Goal: Task Accomplishment & Management: Complete application form

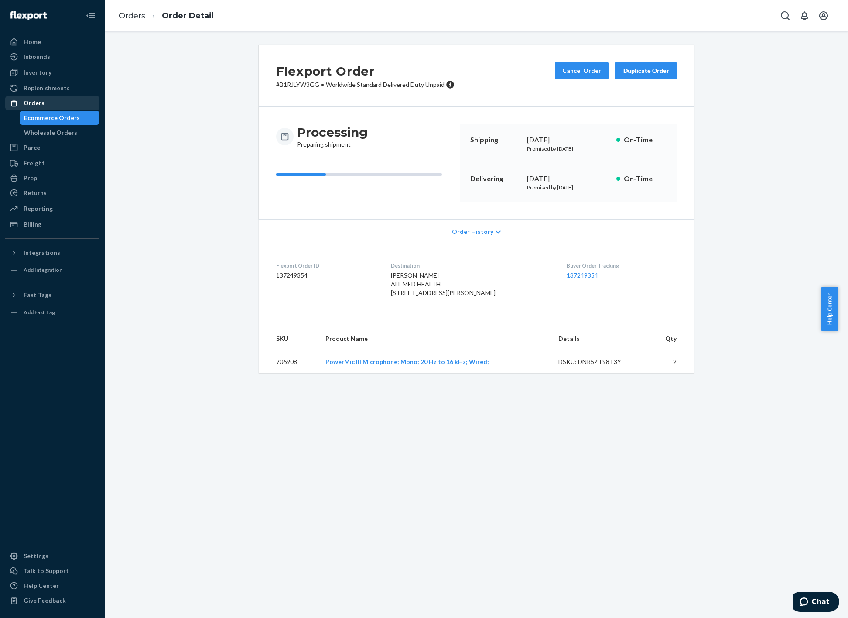
click at [45, 104] on div "Orders" at bounding box center [52, 103] width 92 height 12
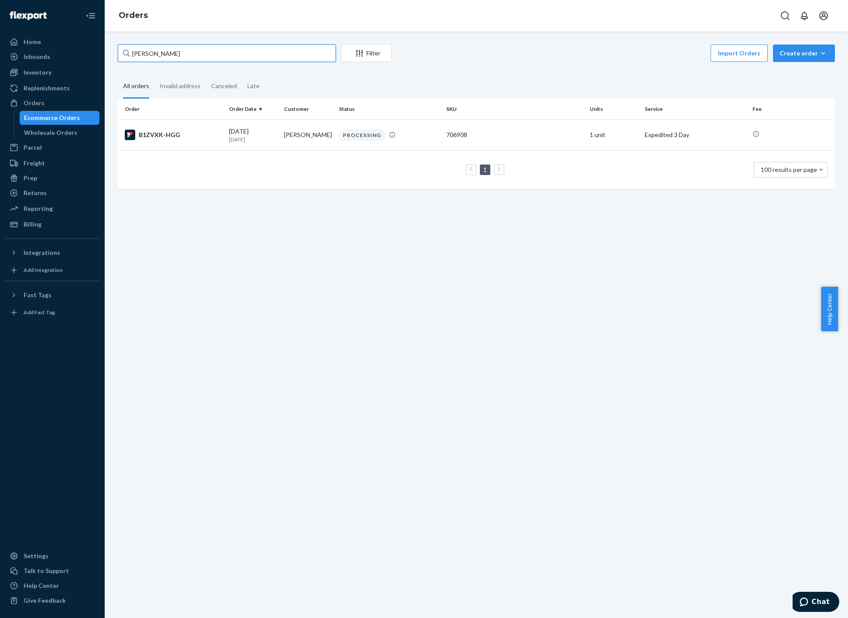
click at [212, 54] on input "[PERSON_NAME]" at bounding box center [227, 53] width 218 height 17
paste input "[PERSON_NAME]"
type input "[PERSON_NAME]"
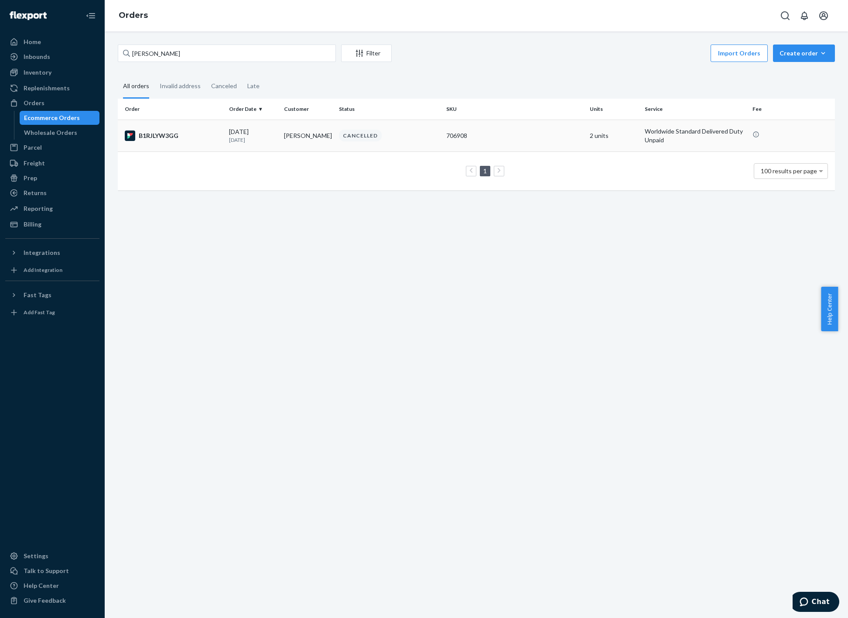
click at [367, 137] on div "CANCELLED" at bounding box center [360, 136] width 43 height 12
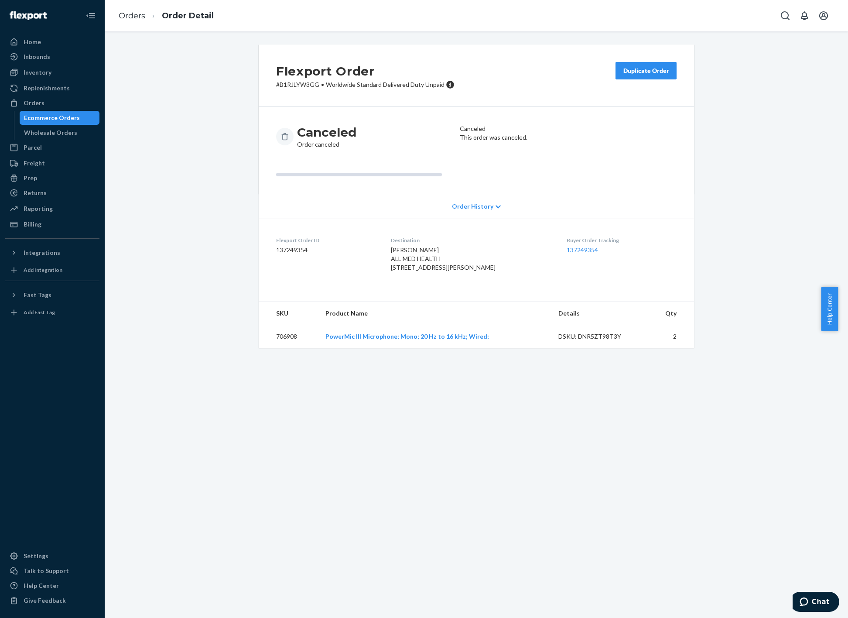
click at [645, 65] on button "Duplicate Order" at bounding box center [646, 70] width 61 height 17
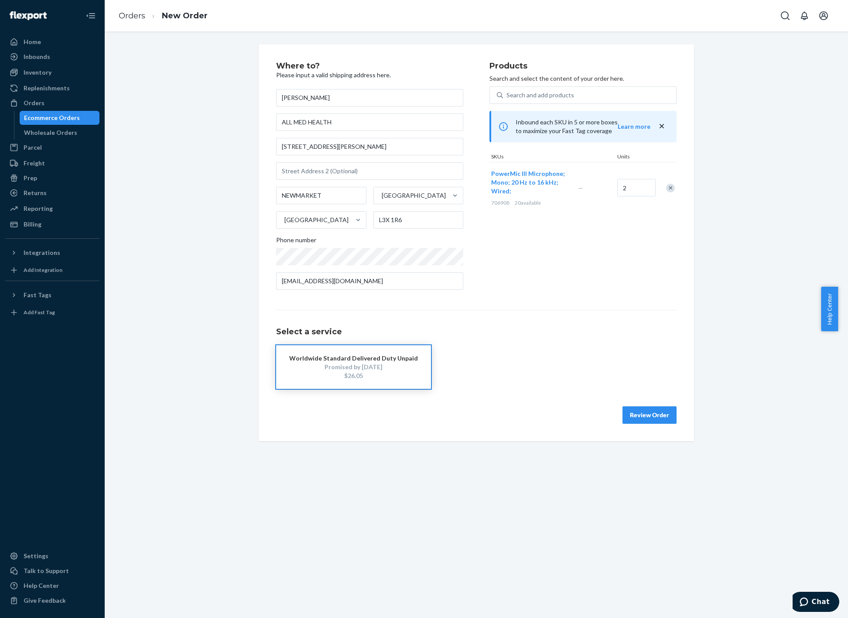
click at [668, 188] on div "Remove Item" at bounding box center [670, 188] width 9 height 9
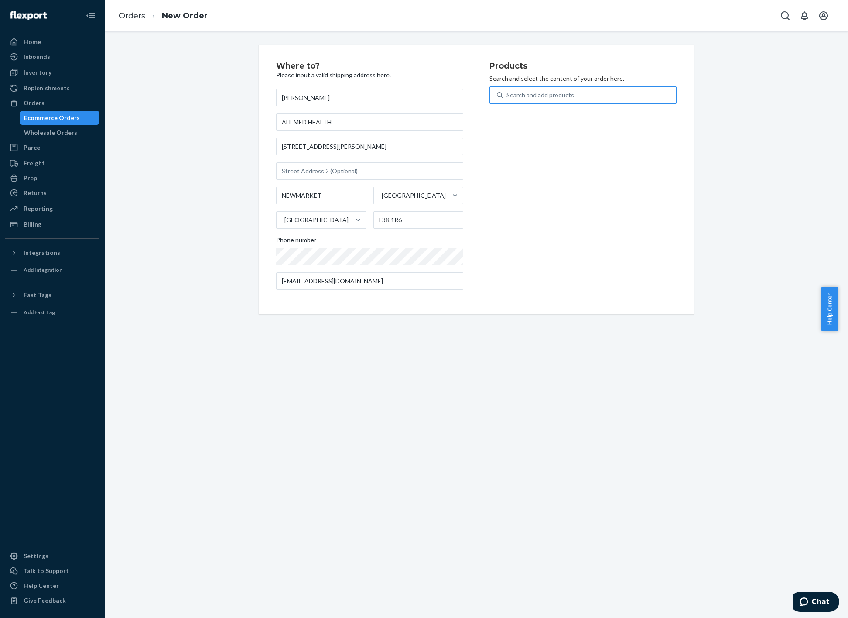
click at [522, 95] on div "Search and add products" at bounding box center [541, 95] width 68 height 9
click at [507, 95] on input "Search and add products" at bounding box center [507, 95] width 1 height 9
type input "BLU"
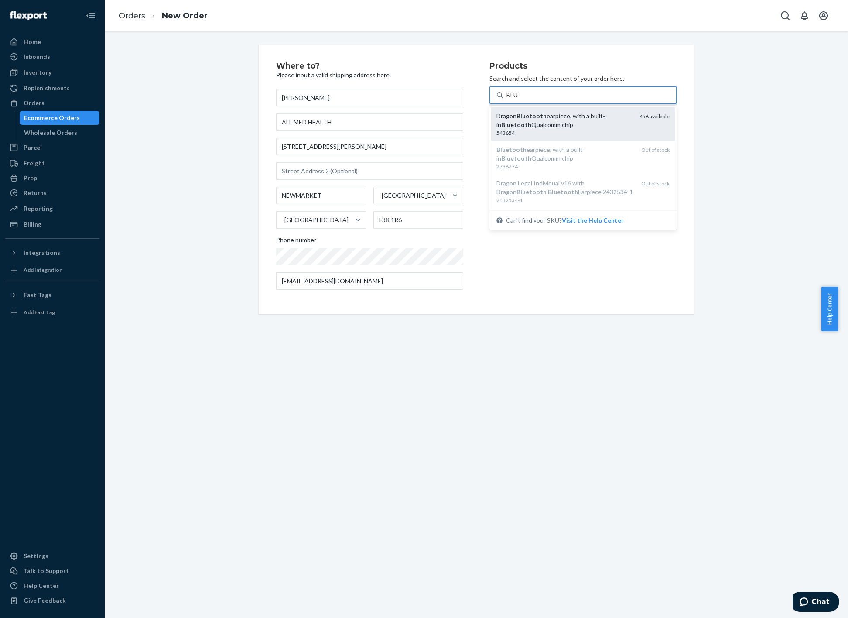
click at [551, 123] on div "Dragon Bluetooth earpiece, with a built-in Bluetooth Qualcomm chip" at bounding box center [565, 120] width 136 height 17
click at [519, 99] on input "BLU" at bounding box center [513, 95] width 12 height 9
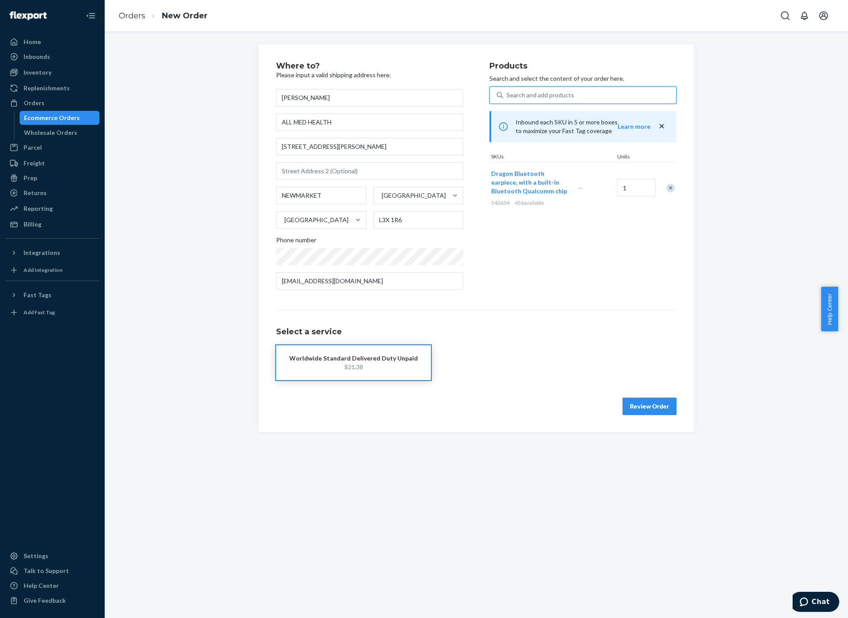
click at [384, 370] on div "$21.38" at bounding box center [353, 367] width 129 height 9
click at [631, 408] on button "Review Order" at bounding box center [650, 405] width 54 height 17
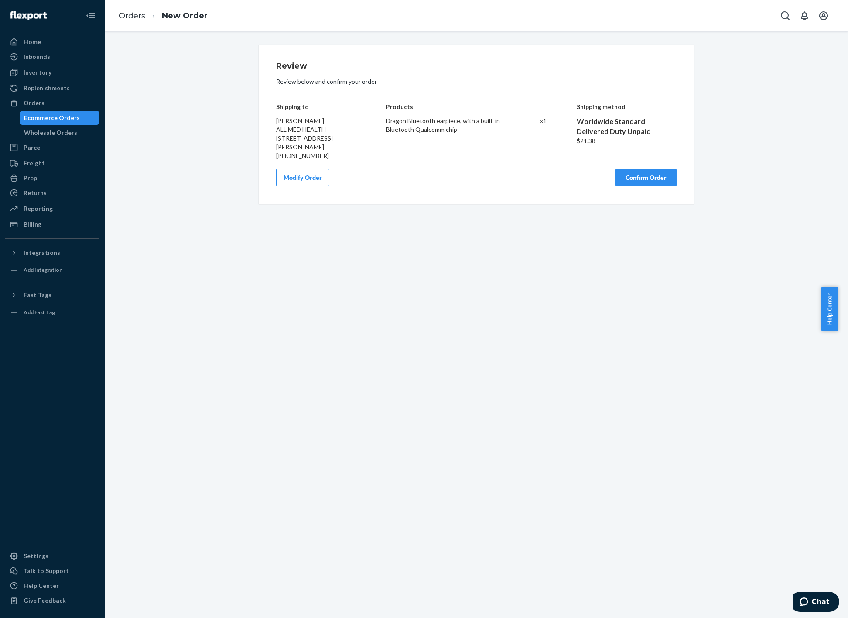
click at [637, 177] on button "Confirm Order" at bounding box center [646, 177] width 61 height 17
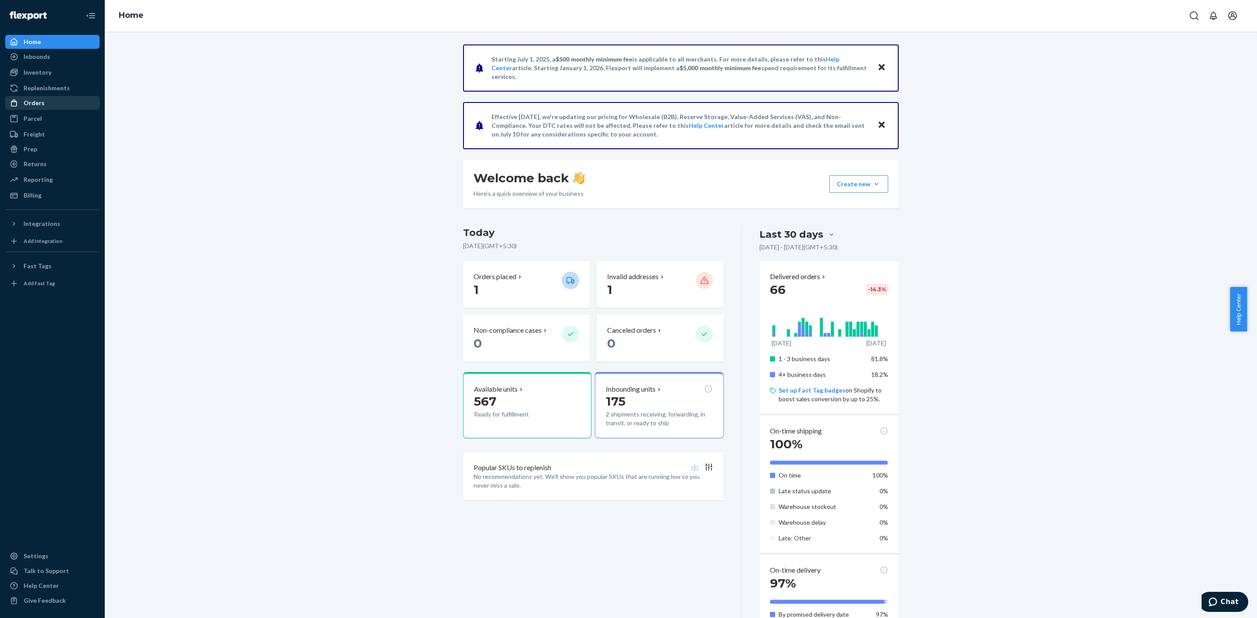
click at [30, 101] on div "Orders" at bounding box center [34, 103] width 21 height 9
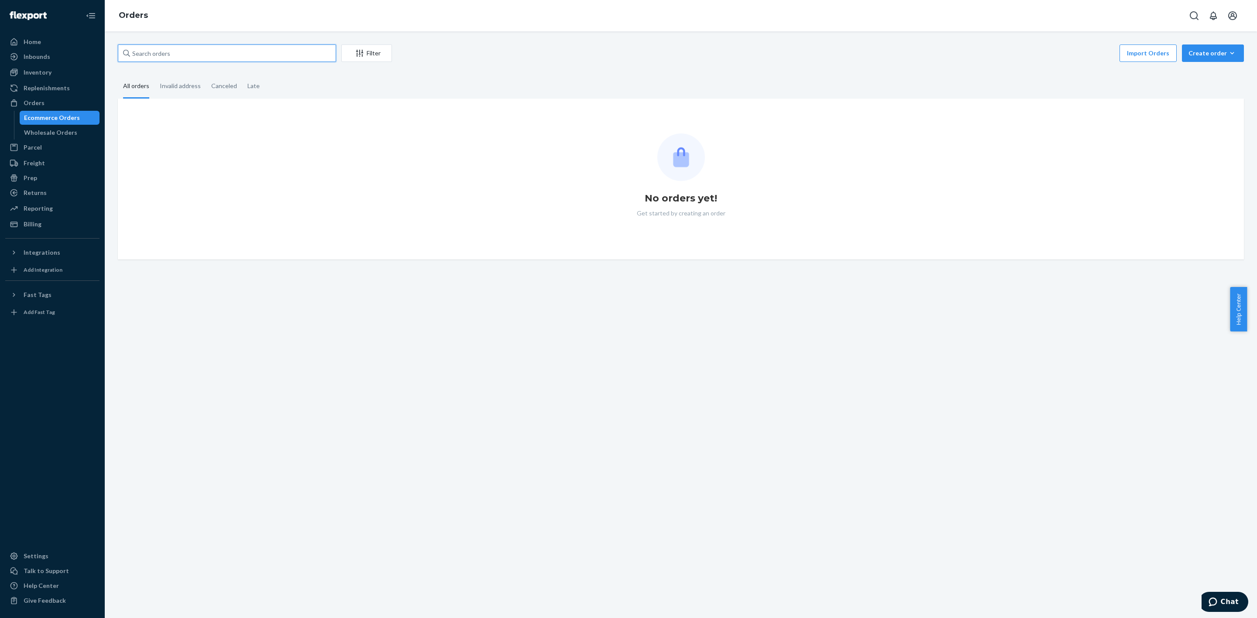
click at [263, 54] on input "text" at bounding box center [227, 53] width 218 height 17
paste input "Donna Ayala"
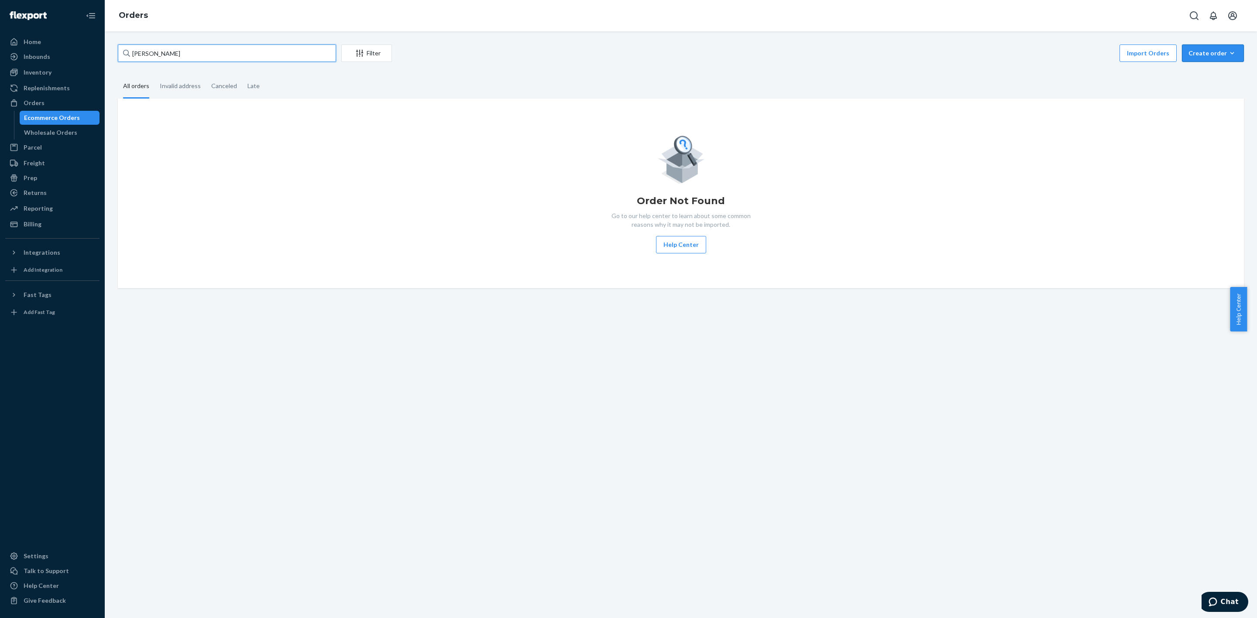
type input "Donna Ayala"
click at [1196, 55] on div "Create order" at bounding box center [1212, 53] width 49 height 9
click at [1202, 76] on span "Ecommerce order" at bounding box center [1218, 74] width 54 height 6
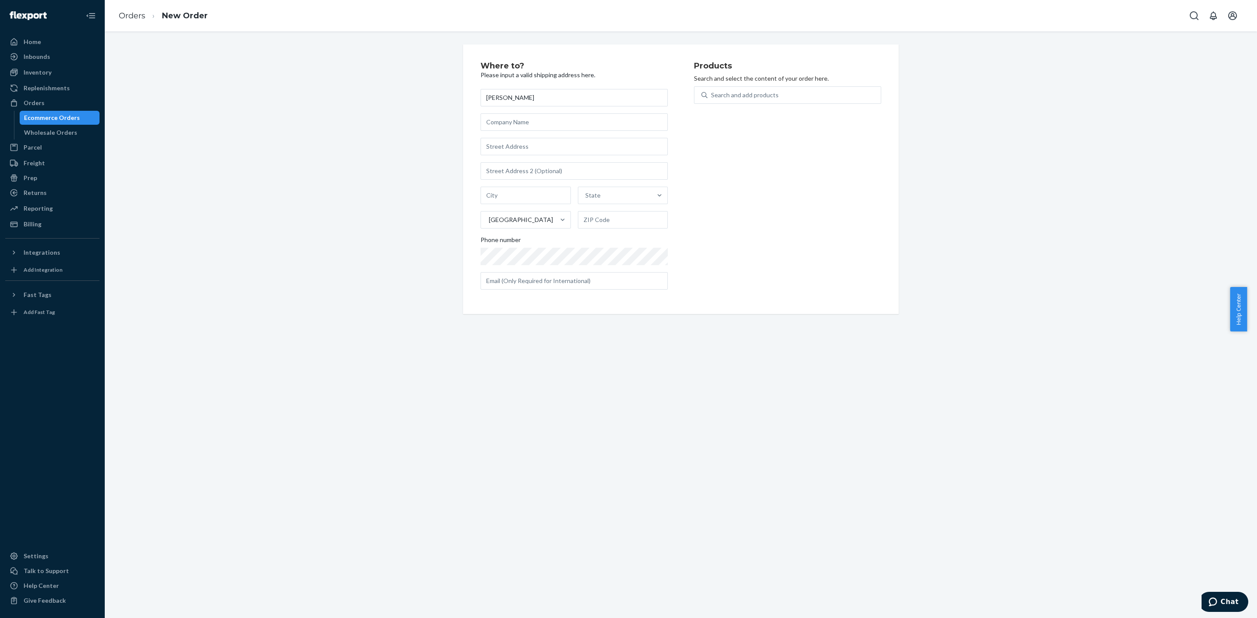
type input "Donna Ayala"
click at [508, 126] on input "text" at bounding box center [573, 121] width 187 height 17
paste input "Donna Ayala"
type input "Donna Ayala"
click at [511, 145] on input "text" at bounding box center [573, 146] width 187 height 17
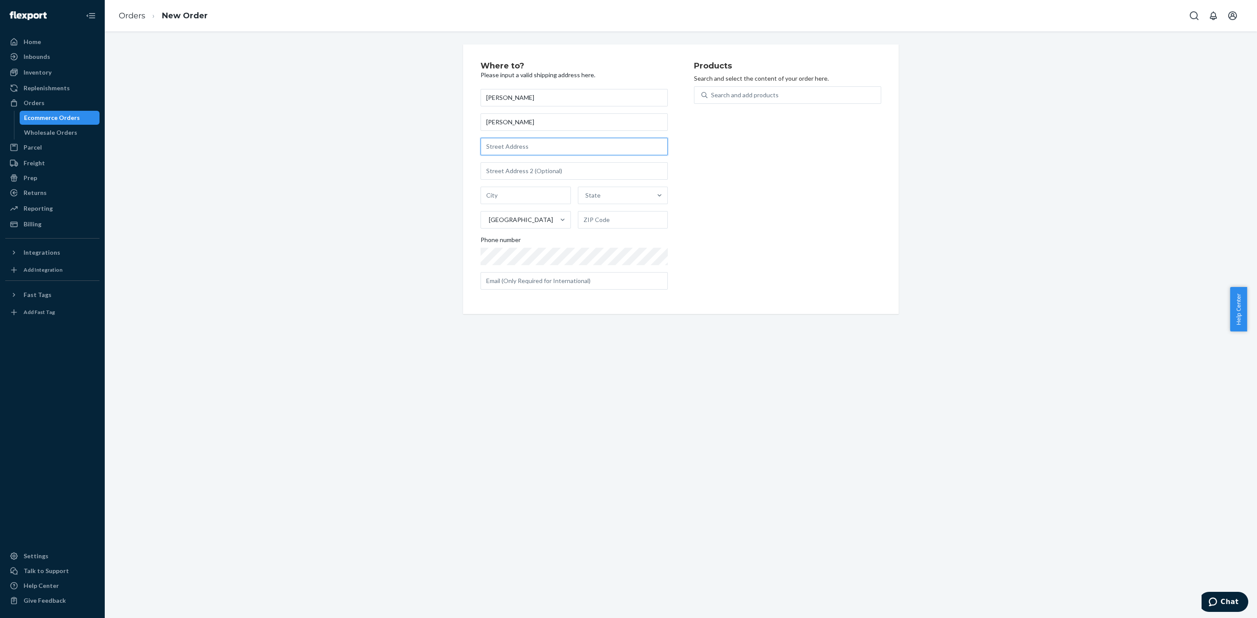
paste input "5012 Aberdeen pkwy Amarillo, TX 79119"
type input "5012 Aberdeen pkwy Amarillo, TX 79119"
type input "Amarillo"
type input "79119"
type input "5012 Aberdeen Pkwy"
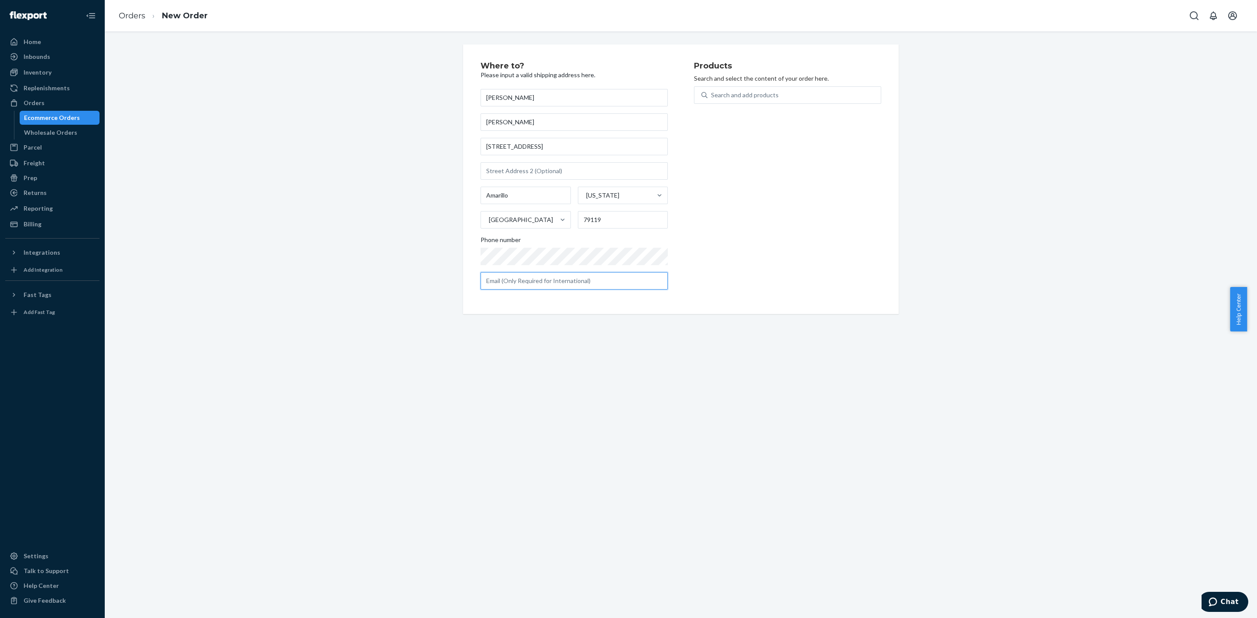
click at [557, 272] on input "text" at bounding box center [573, 280] width 187 height 17
paste input "Donna.ayala91@gmail.com"
type input "Donna.ayala91@gmail.com"
click at [798, 97] on div "Search and add products" at bounding box center [793, 95] width 173 height 16
click at [712, 97] on input "Search and add products" at bounding box center [711, 95] width 1 height 9
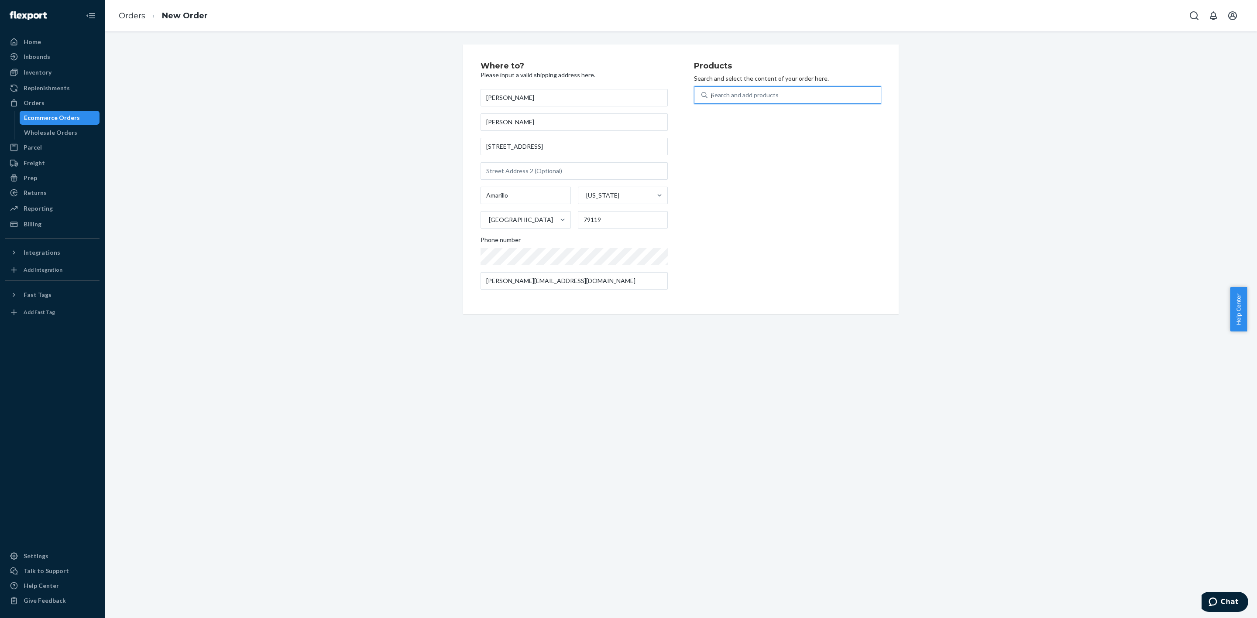
type input "po"
click at [792, 114] on div "PowerMic III Microphone; Mono; 20 Hz to 16 kHz; Wired;" at bounding box center [770, 120] width 139 height 17
click at [719, 99] on input "po" at bounding box center [715, 95] width 8 height 9
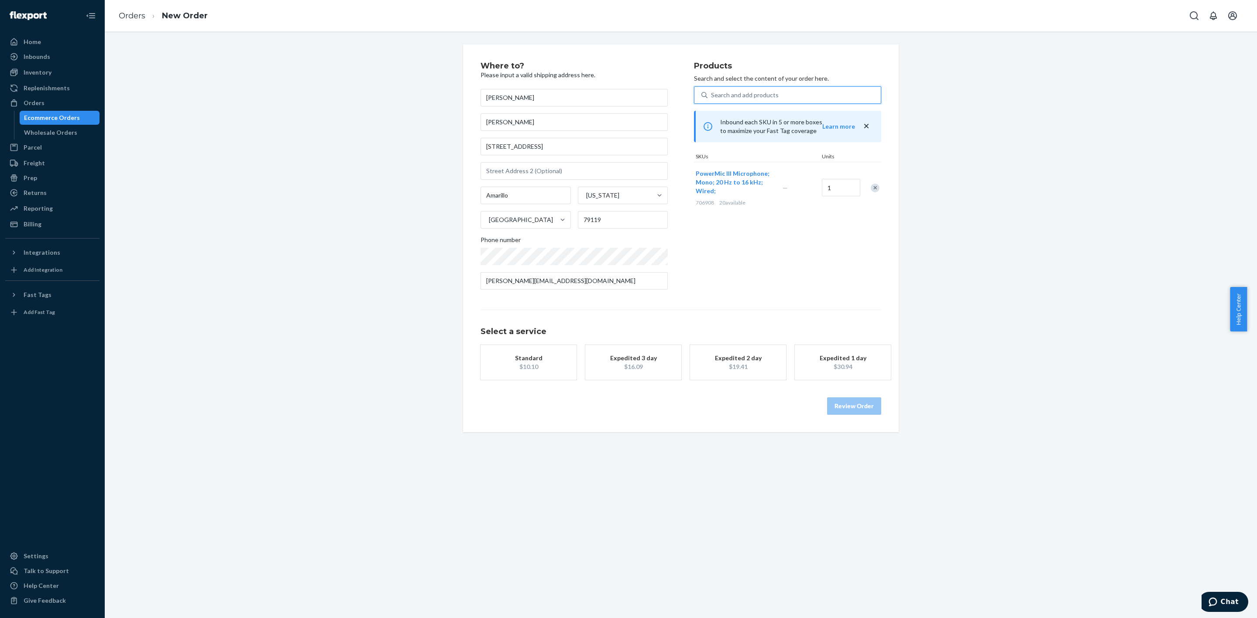
click at [627, 364] on div "$16.09" at bounding box center [633, 367] width 70 height 9
click at [850, 409] on button "Review Order" at bounding box center [854, 414] width 54 height 17
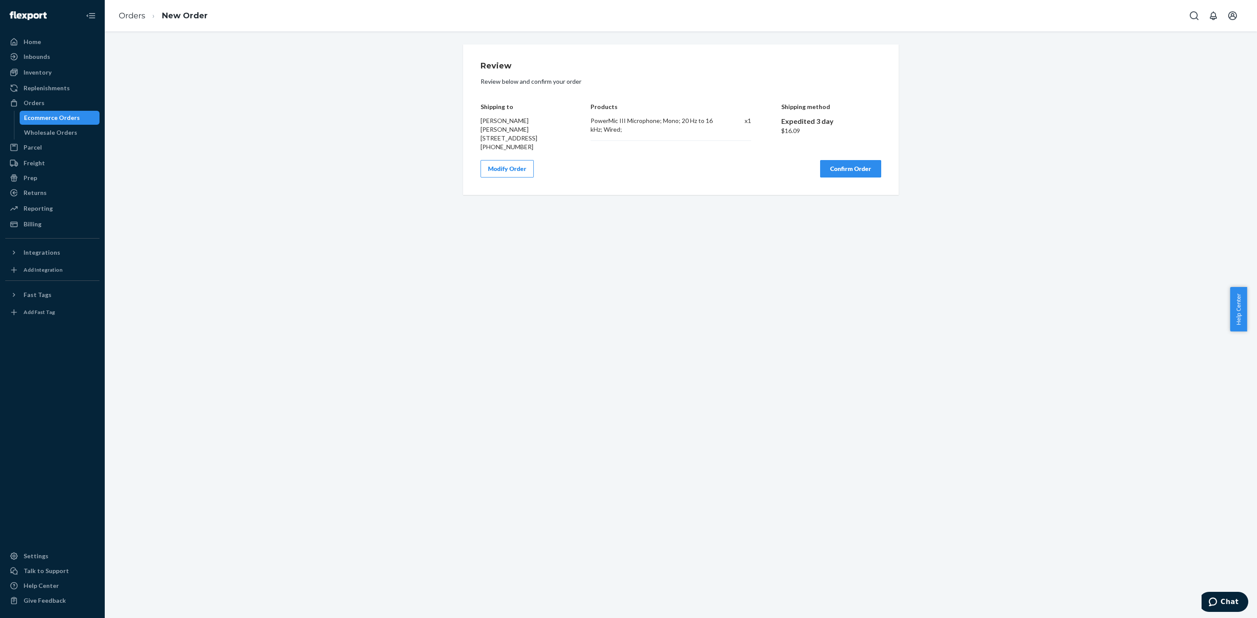
click at [856, 178] on button "Confirm Order" at bounding box center [850, 168] width 61 height 17
